Goal: Task Accomplishment & Management: Complete application form

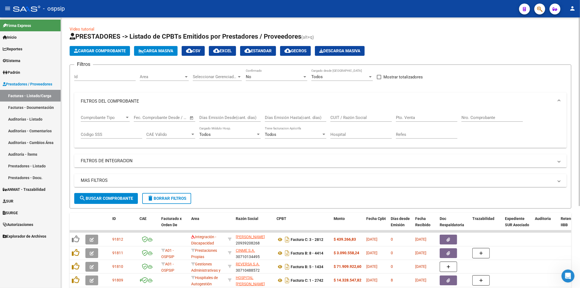
click at [106, 51] on span "Cargar Comprobante" at bounding box center [100, 50] width 52 height 5
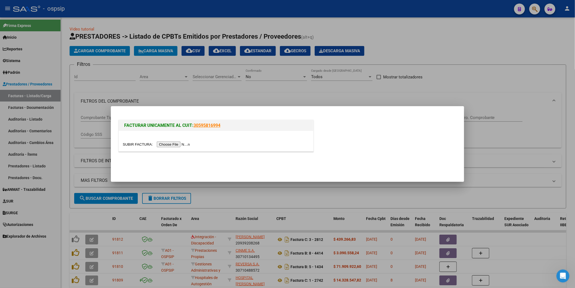
click at [173, 146] on input "file" at bounding box center [157, 144] width 69 height 6
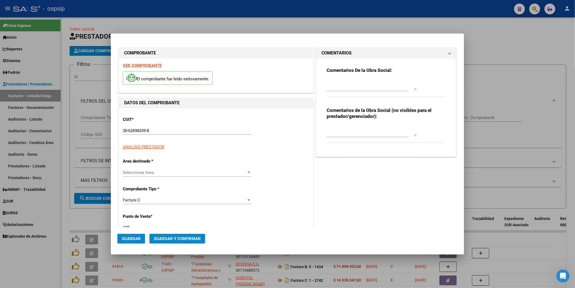
type input "13316"
type input "$ 449.256,00"
type input "[DATE]"
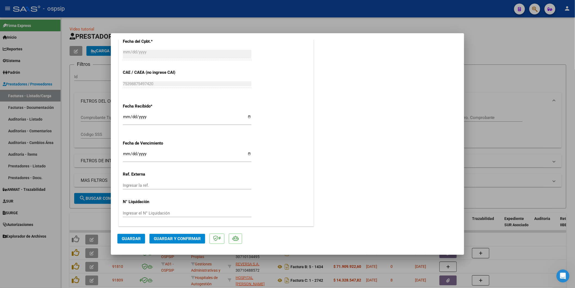
scroll to position [278, 0]
click at [135, 237] on span "Guardar" at bounding box center [131, 238] width 19 height 5
type input "$ 0,00"
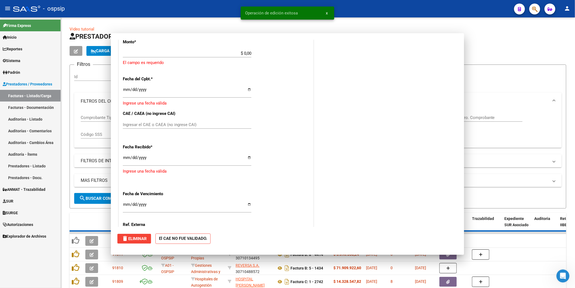
scroll to position [0, 0]
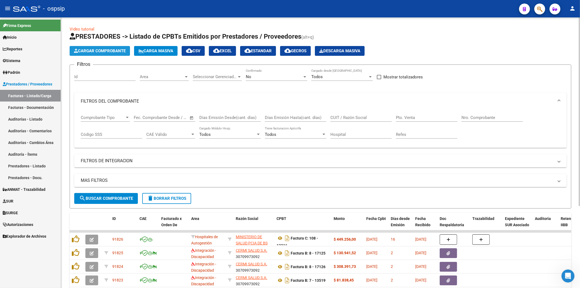
click at [104, 48] on span "Cargar Comprobante" at bounding box center [100, 50] width 52 height 5
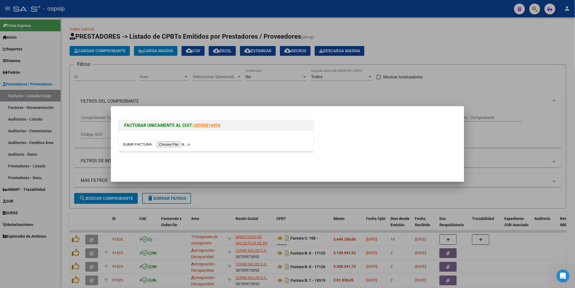
click at [187, 146] on input "file" at bounding box center [157, 144] width 69 height 6
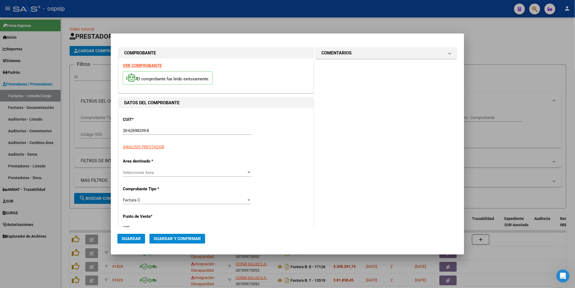
type input "13317"
type input "$ 1.954.086,00"
type input "[DATE]"
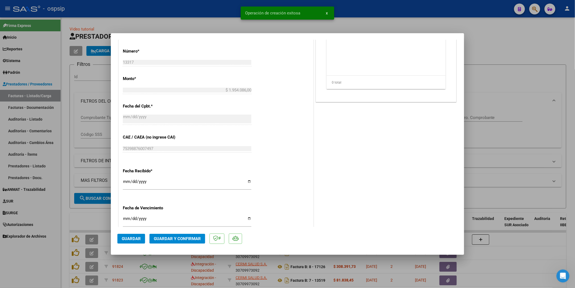
scroll to position [278, 0]
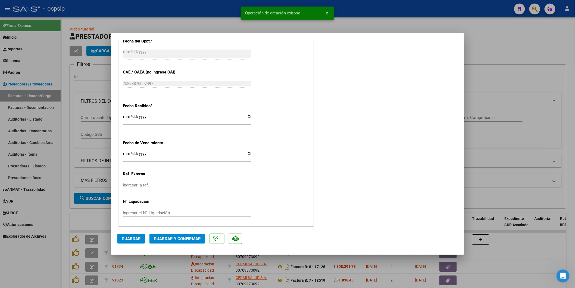
click at [127, 241] on button "Guardar" at bounding box center [131, 239] width 28 height 10
type input "$ 0,00"
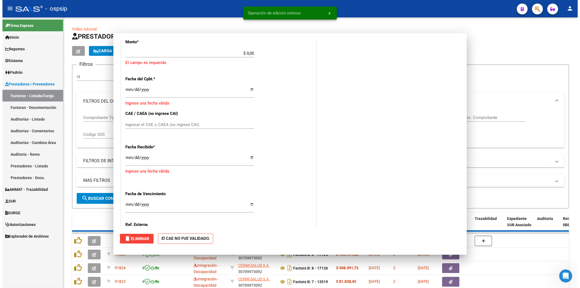
scroll to position [319, 0]
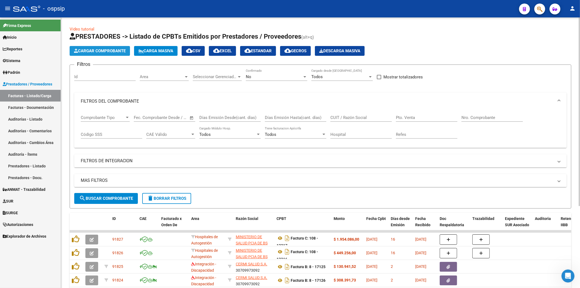
click at [99, 51] on span "Cargar Comprobante" at bounding box center [100, 50] width 52 height 5
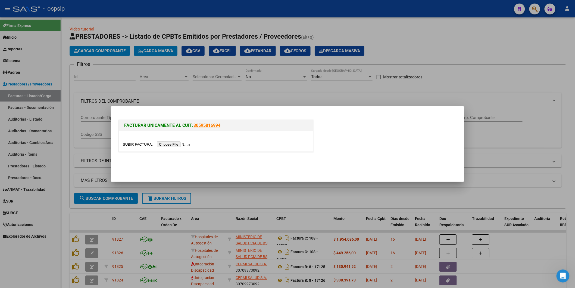
click at [166, 142] on input "file" at bounding box center [157, 144] width 69 height 6
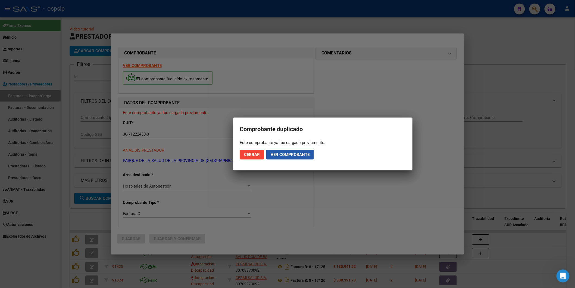
click at [294, 154] on span "Ver comprobante" at bounding box center [290, 154] width 39 height 5
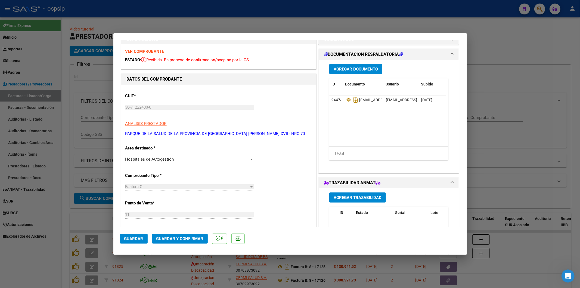
scroll to position [0, 0]
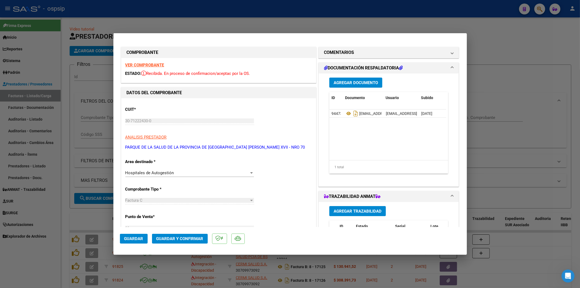
click at [141, 64] on strong "VER COMPROBANTE" at bounding box center [144, 65] width 39 height 5
type input "$ 0,00"
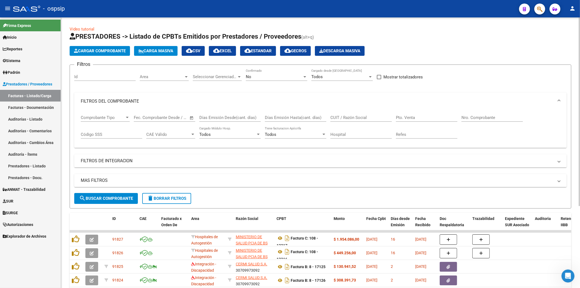
click at [174, 200] on span "delete Borrar Filtros" at bounding box center [166, 198] width 39 height 5
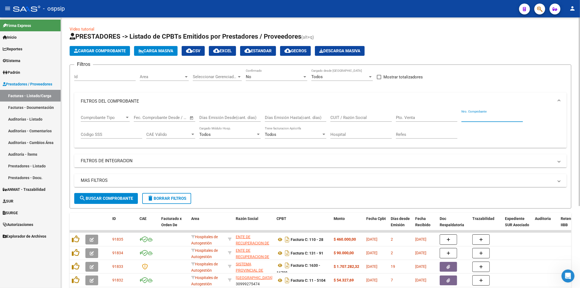
click at [465, 119] on input "Nro. Comprobante" at bounding box center [492, 117] width 61 height 5
type input "2199"
click at [257, 76] on div "No" at bounding box center [274, 76] width 57 height 5
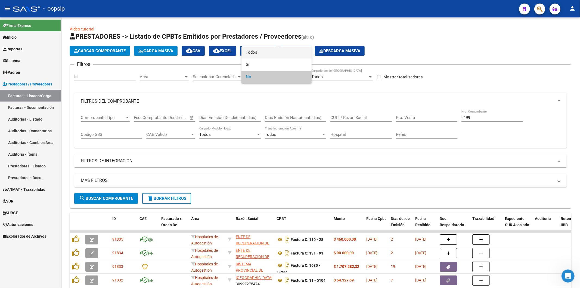
click at [254, 47] on span "Todos" at bounding box center [276, 52] width 61 height 12
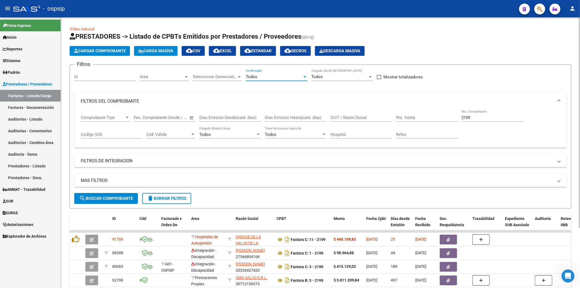
click at [94, 49] on span "Cargar Comprobante" at bounding box center [100, 50] width 52 height 5
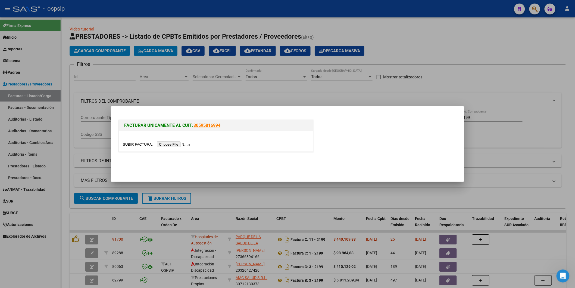
click at [164, 144] on input "file" at bounding box center [157, 144] width 69 height 6
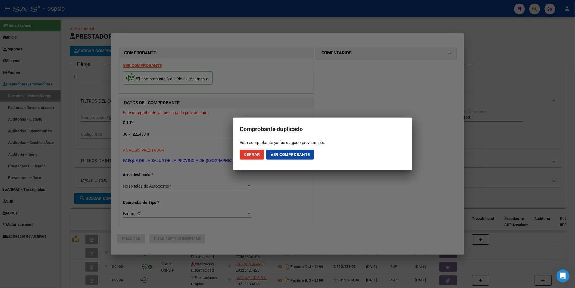
click at [294, 154] on span "Ver comprobante" at bounding box center [290, 154] width 39 height 5
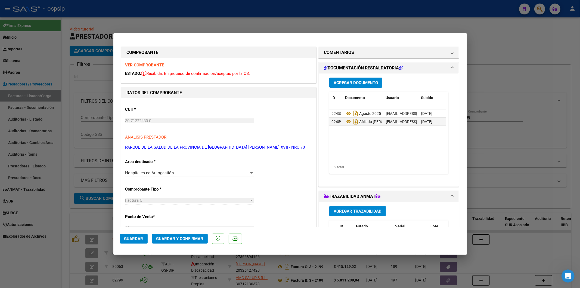
click at [139, 62] on div "VER COMPROBANTE ESTADO: Recibida. En proceso de confirmacion/aceptac por la OS." at bounding box center [218, 70] width 195 height 25
click at [141, 63] on strong "VER COMPROBANTE" at bounding box center [144, 65] width 39 height 5
type input "$ 0,00"
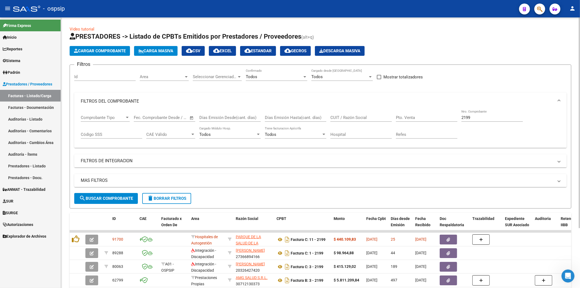
click at [169, 200] on span "delete Borrar Filtros" at bounding box center [166, 198] width 39 height 5
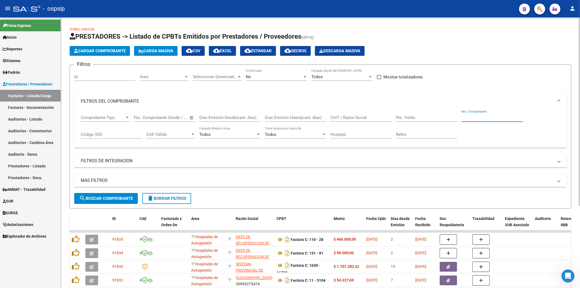
click at [483, 116] on input "Nro. Comprobante" at bounding box center [492, 117] width 61 height 5
click at [259, 76] on div "No" at bounding box center [274, 76] width 57 height 5
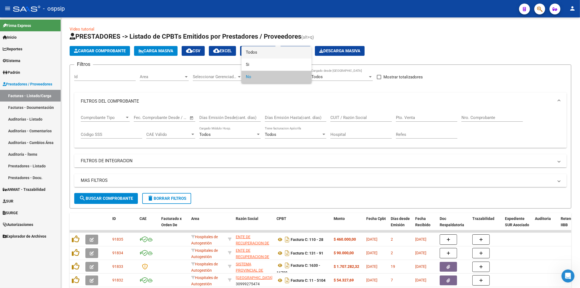
click at [262, 55] on span "Todos" at bounding box center [276, 52] width 61 height 12
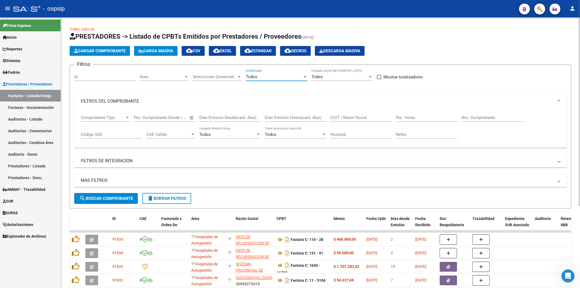
click at [483, 117] on input "Nro. Comprobante" at bounding box center [492, 117] width 61 height 5
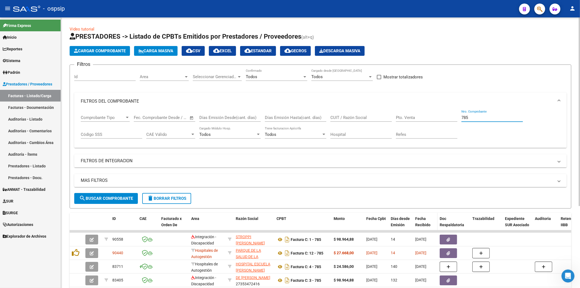
type input "785"
click at [103, 199] on span "search Buscar Comprobante" at bounding box center [106, 198] width 54 height 5
click at [94, 48] on button "Cargar Comprobante" at bounding box center [100, 51] width 60 height 10
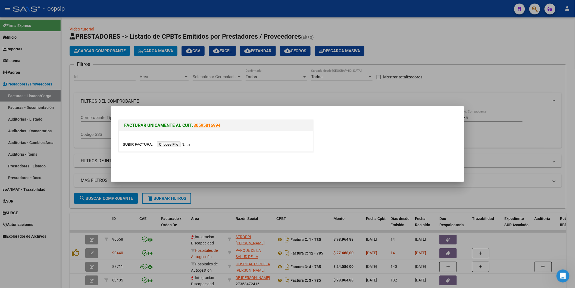
click at [170, 142] on input "file" at bounding box center [157, 144] width 69 height 6
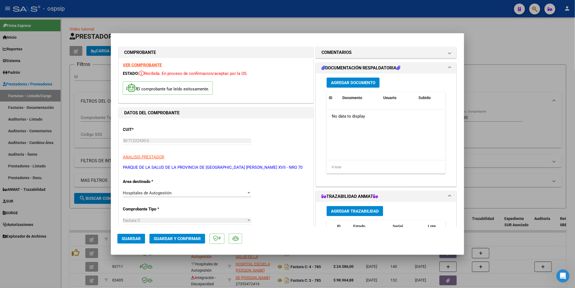
click at [151, 64] on strong "VER COMPROBANTE" at bounding box center [142, 65] width 39 height 5
type input "$ 0,00"
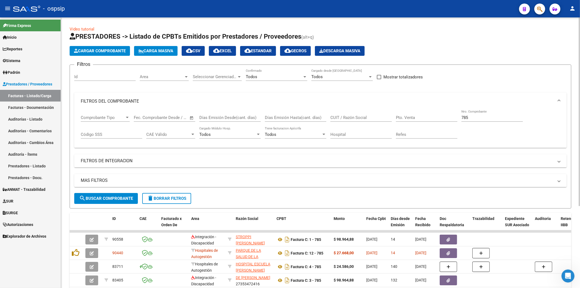
click at [475, 119] on input "785" at bounding box center [492, 117] width 61 height 5
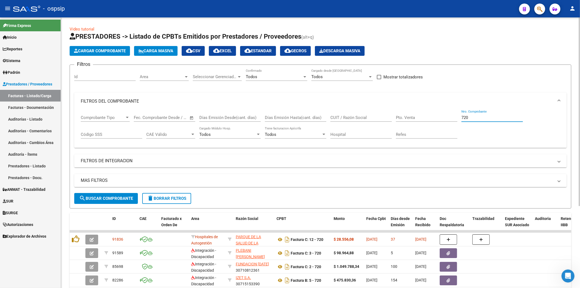
type input "720"
click at [273, 97] on mat-expansion-panel-header "FILTROS DEL COMPROBANTE" at bounding box center [320, 100] width 493 height 17
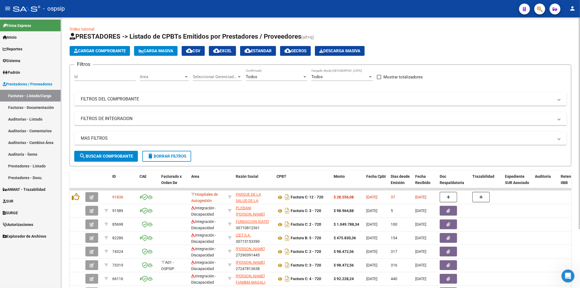
click at [329, 96] on mat-panel-title "FILTROS DEL COMPROBANTE" at bounding box center [317, 99] width 473 height 6
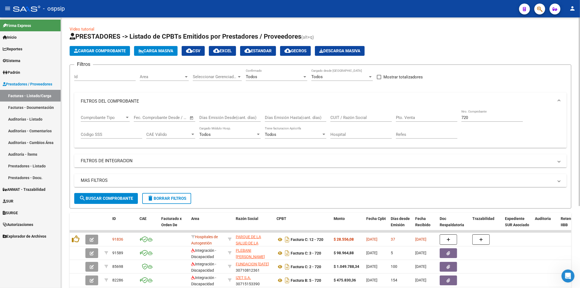
click at [104, 52] on span "Cargar Comprobante" at bounding box center [100, 50] width 52 height 5
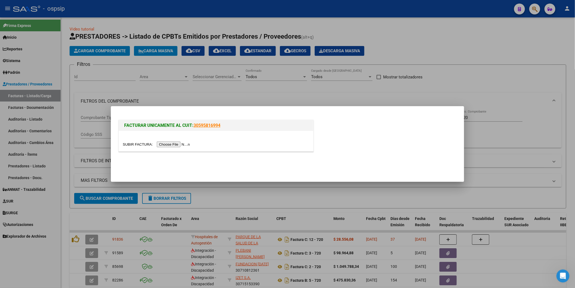
click at [169, 143] on input "file" at bounding box center [157, 144] width 69 height 6
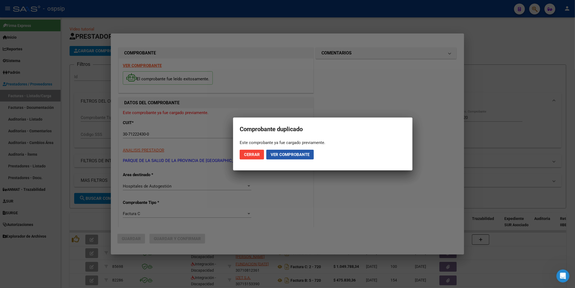
click at [299, 155] on span "Ver comprobante" at bounding box center [290, 154] width 39 height 5
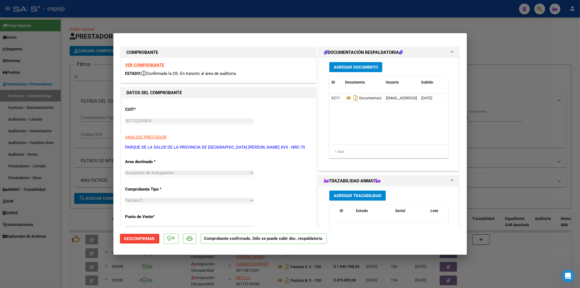
click at [151, 64] on strong "VER COMPROBANTE" at bounding box center [144, 65] width 39 height 5
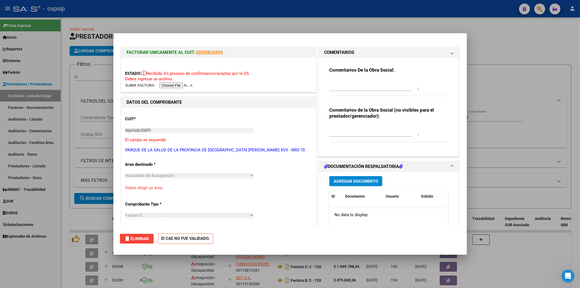
type input "$ 0,00"
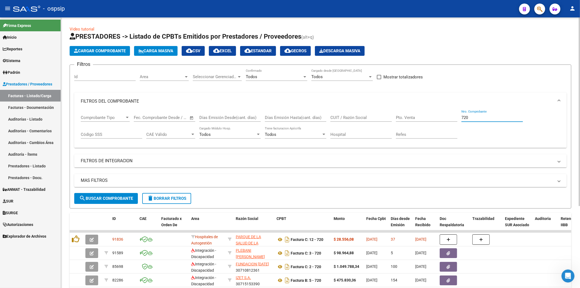
click at [477, 117] on input "720" at bounding box center [492, 117] width 61 height 5
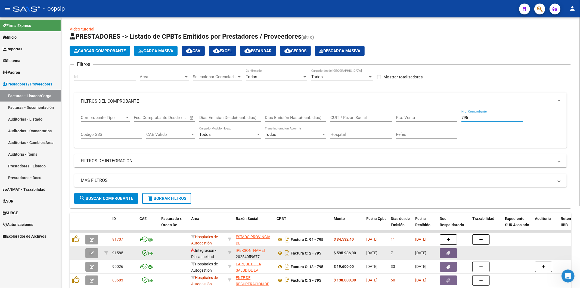
scroll to position [30, 0]
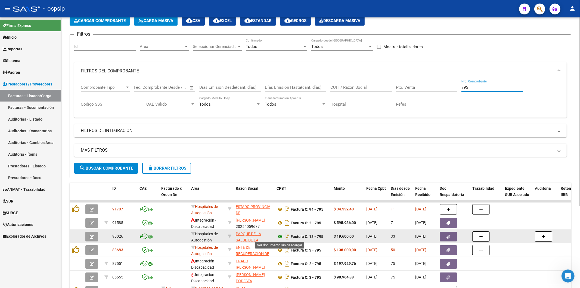
type input "795"
click at [279, 236] on icon at bounding box center [280, 236] width 7 height 7
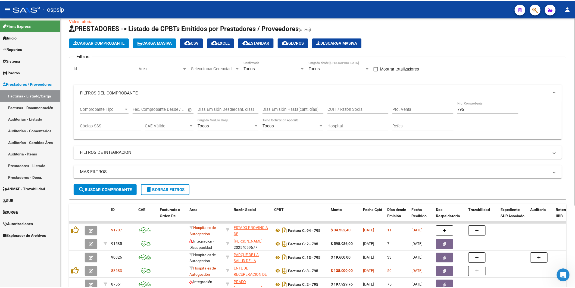
scroll to position [0, 0]
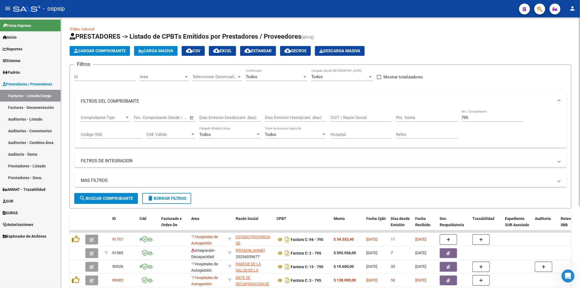
click at [101, 47] on button "Cargar Comprobante" at bounding box center [100, 51] width 60 height 10
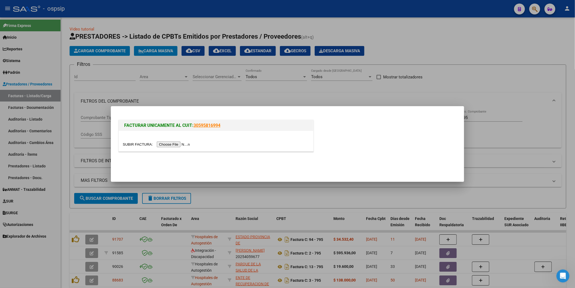
click at [162, 144] on input "file" at bounding box center [157, 144] width 69 height 6
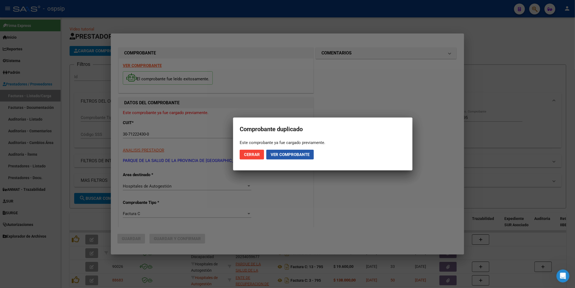
click at [286, 152] on span "Ver comprobante" at bounding box center [290, 154] width 39 height 5
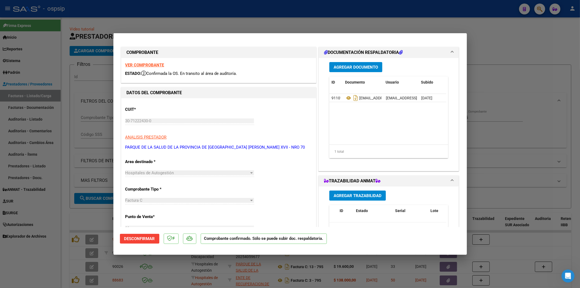
click at [157, 66] on strong "VER COMPROBANTE" at bounding box center [144, 65] width 39 height 5
type input "$ 0,00"
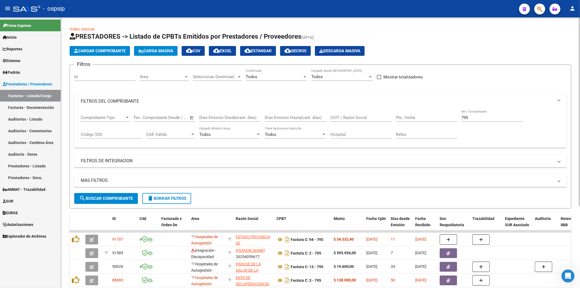
click at [478, 116] on input "795" at bounding box center [492, 117] width 61 height 5
type input "7"
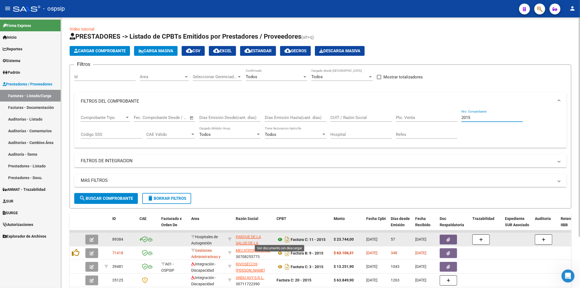
type input "2015"
click at [281, 240] on icon at bounding box center [280, 239] width 7 height 7
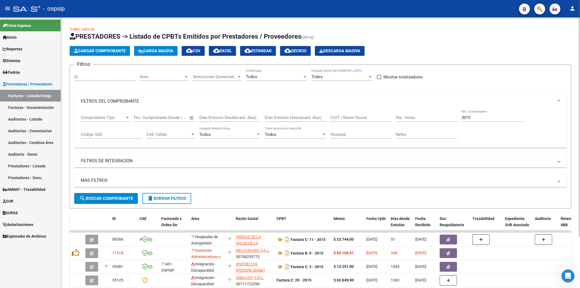
click at [88, 49] on span "Cargar Comprobante" at bounding box center [100, 50] width 52 height 5
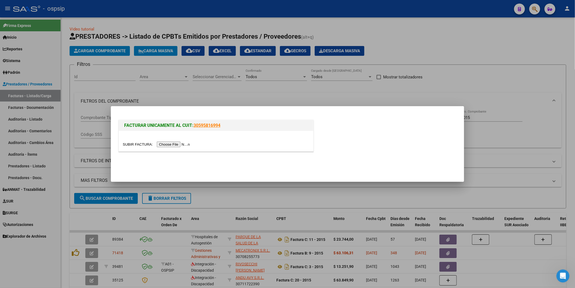
click at [170, 144] on input "file" at bounding box center [157, 144] width 69 height 6
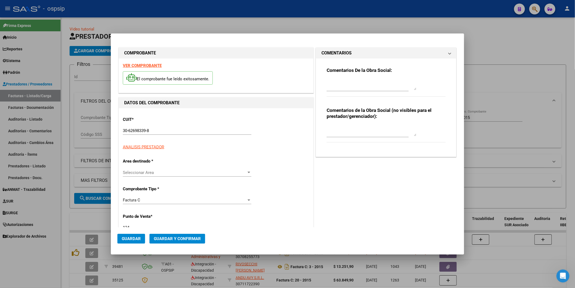
type input "8354"
type input "$ 7.244,00"
type input "[DATE]"
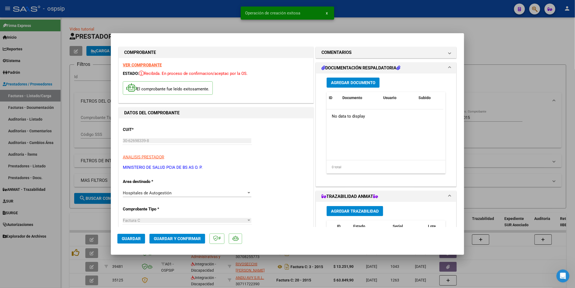
scroll to position [151, 0]
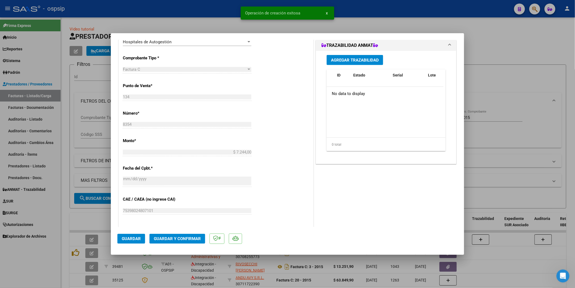
type input "$ 0,00"
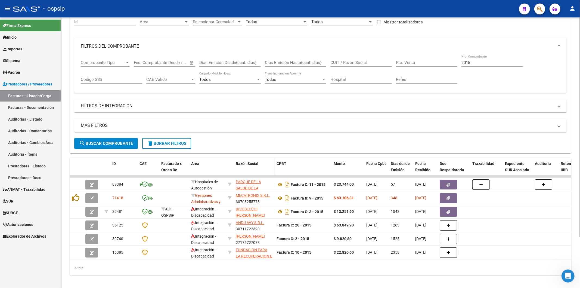
scroll to position [60, 0]
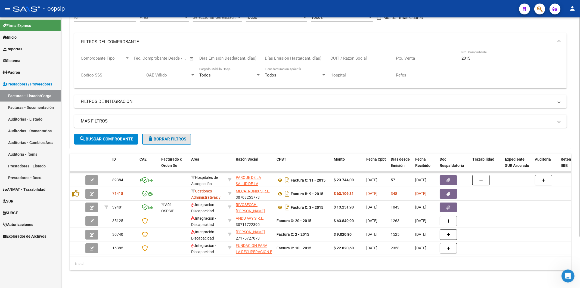
click at [174, 139] on span "delete Borrar Filtros" at bounding box center [166, 139] width 39 height 5
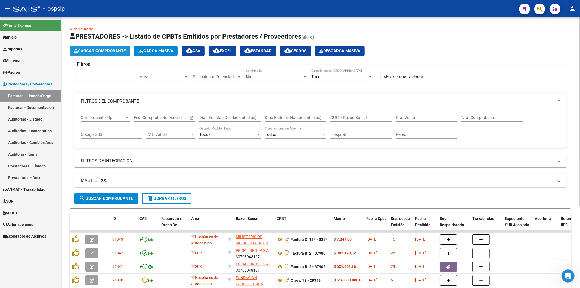
click at [99, 52] on span "Cargar Comprobante" at bounding box center [100, 50] width 52 height 5
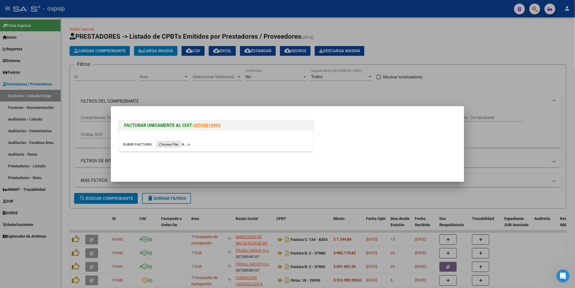
click at [173, 143] on input "file" at bounding box center [157, 144] width 69 height 6
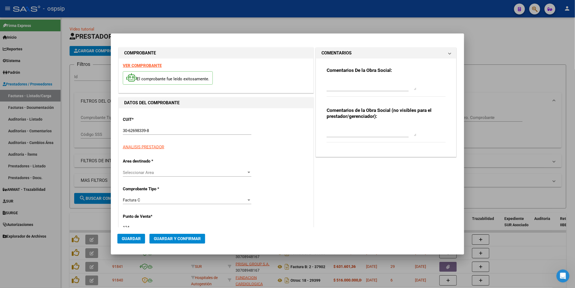
type input "8357"
type input "$ 32.379,00"
type input "[DATE]"
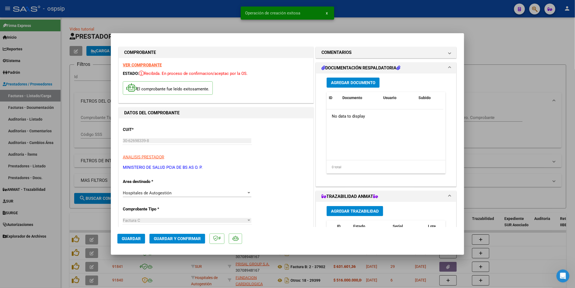
type input "$ 0,00"
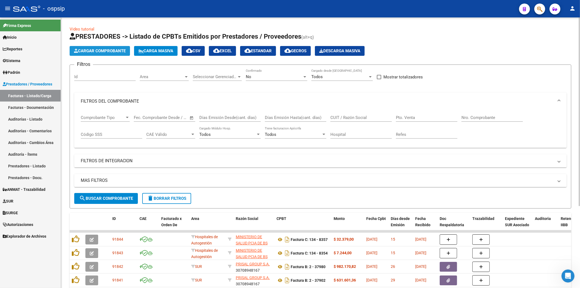
click at [109, 52] on span "Cargar Comprobante" at bounding box center [100, 50] width 52 height 5
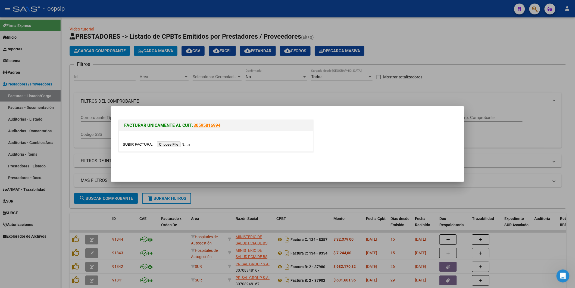
click at [174, 145] on input "file" at bounding box center [157, 144] width 69 height 6
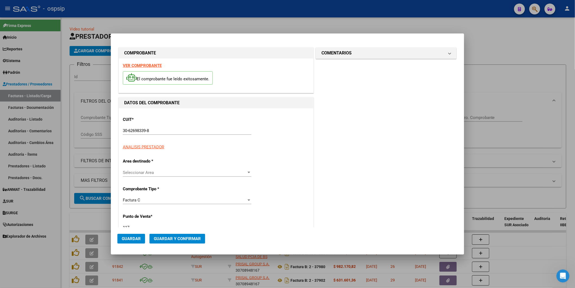
type input "11662"
type input "$ 155.701,00"
type input "[DATE]"
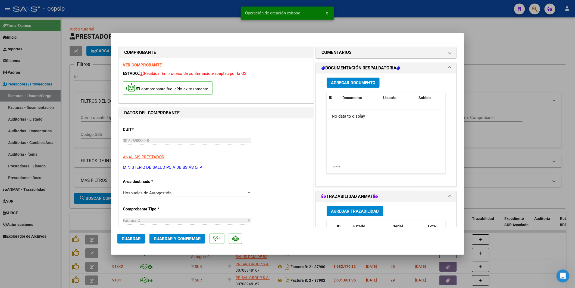
type input "$ 0,00"
